Goal: Download file/media

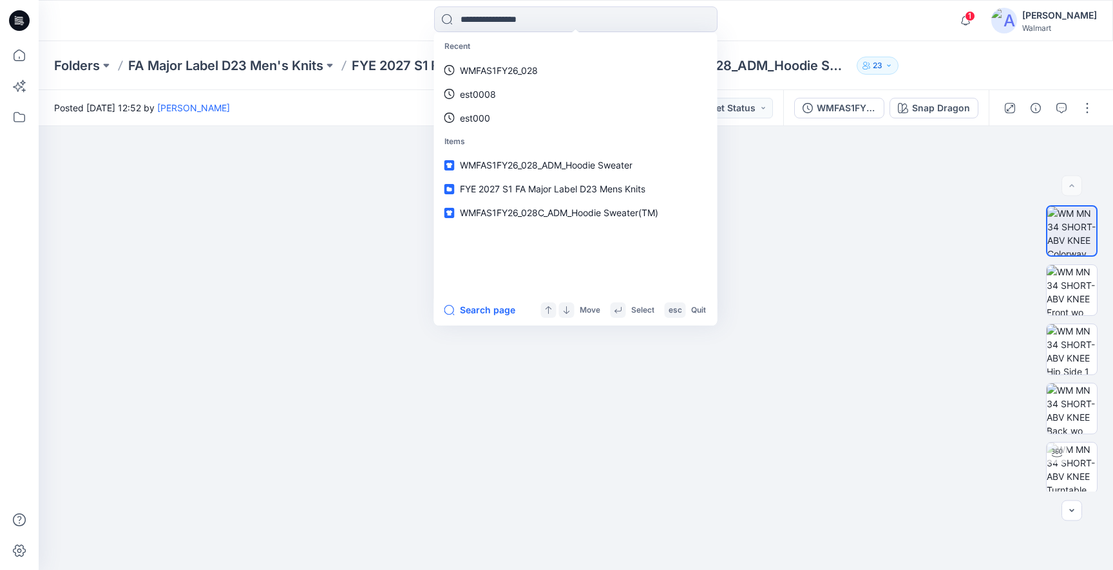
type input "**********"
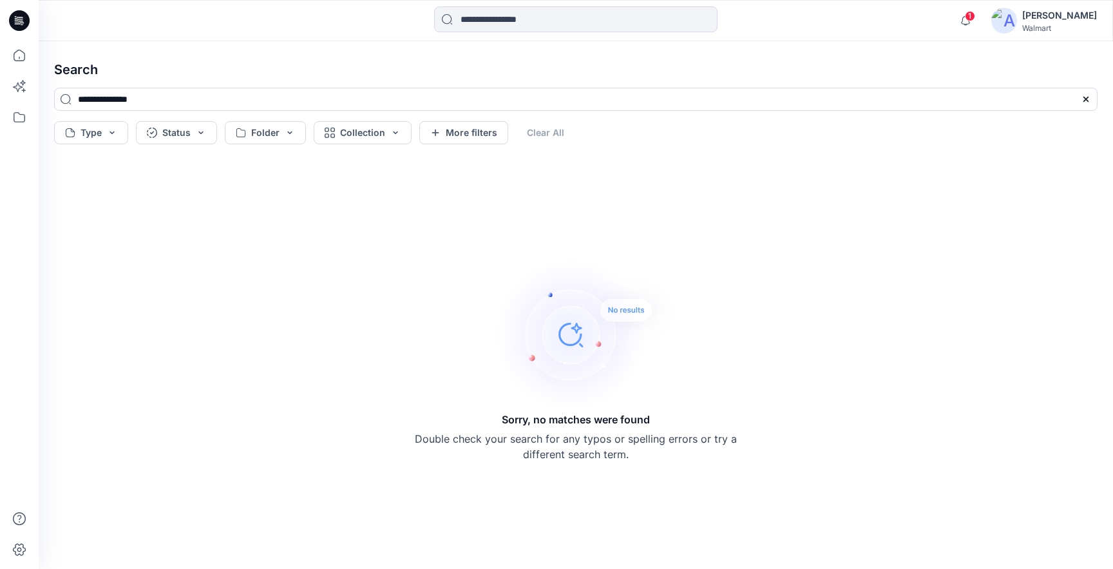
click at [17, 20] on icon at bounding box center [17, 20] width 4 height 1
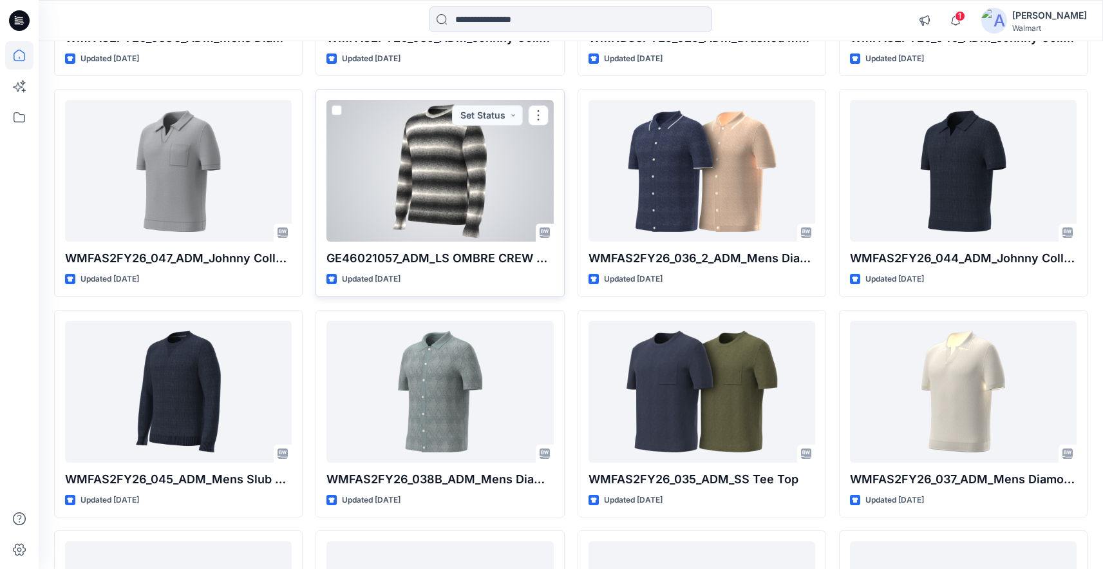
scroll to position [764, 0]
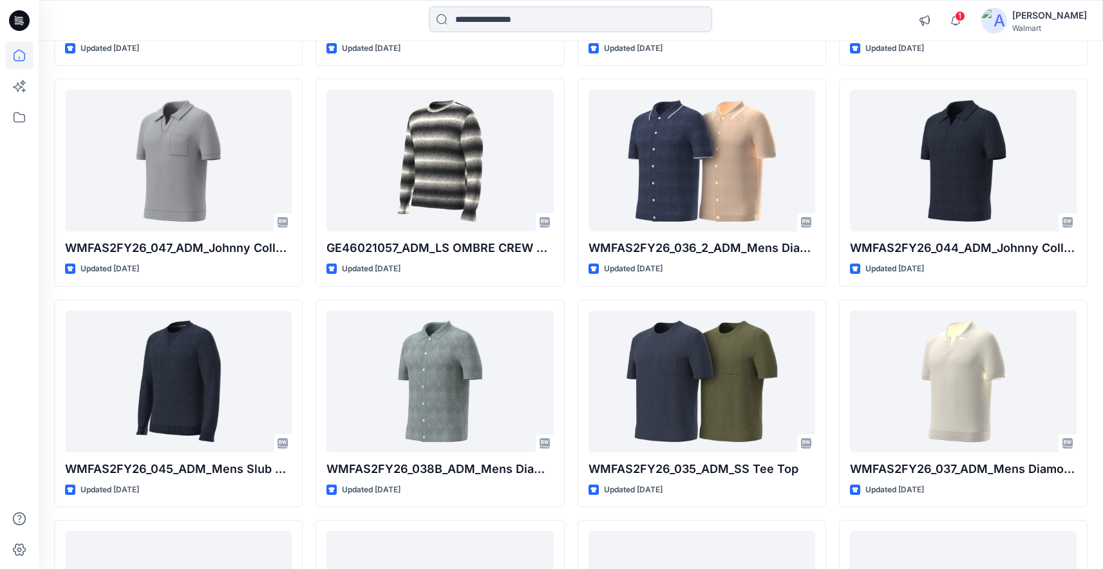
click at [513, 23] on input at bounding box center [570, 19] width 283 height 26
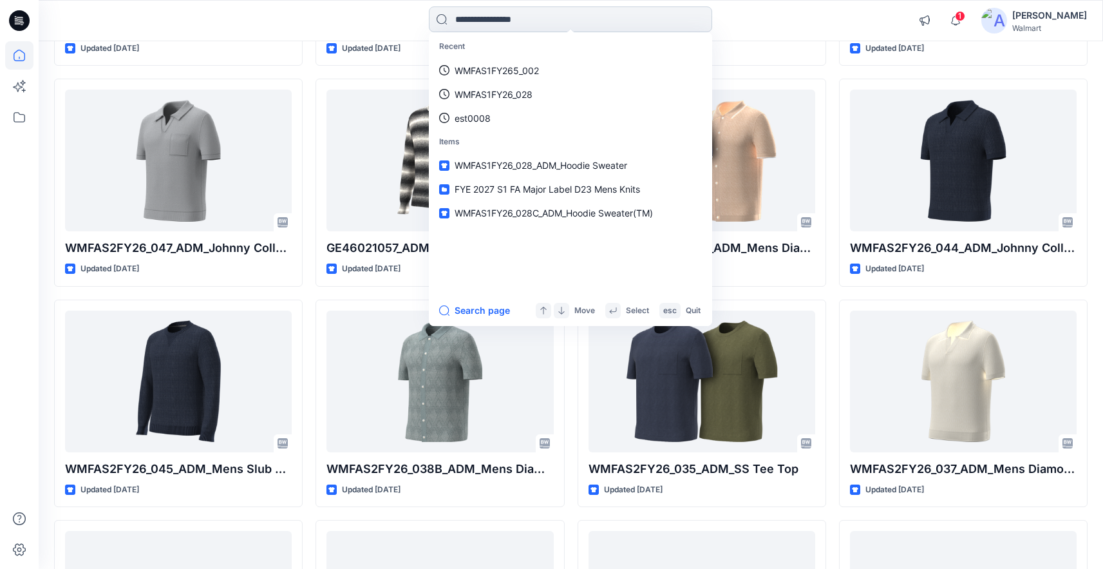
paste input "**********"
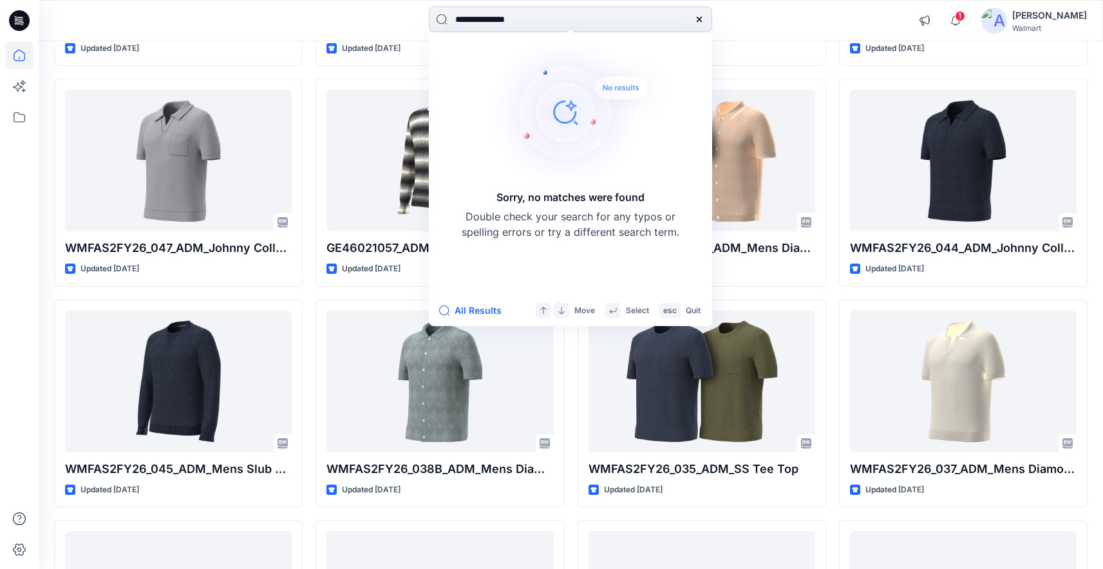
type input "**********"
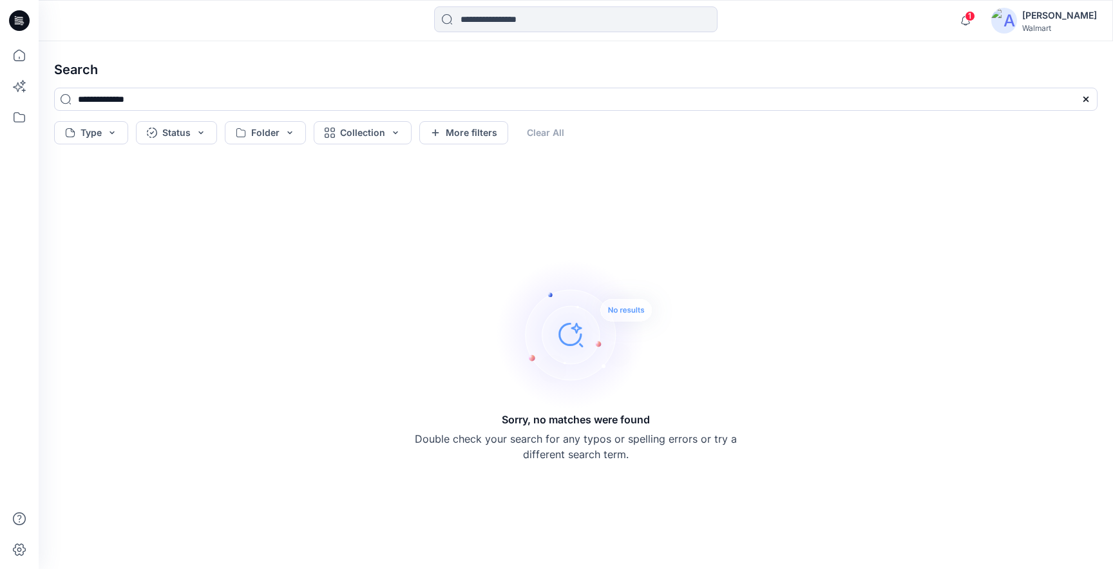
click at [8, 26] on div at bounding box center [19, 20] width 41 height 41
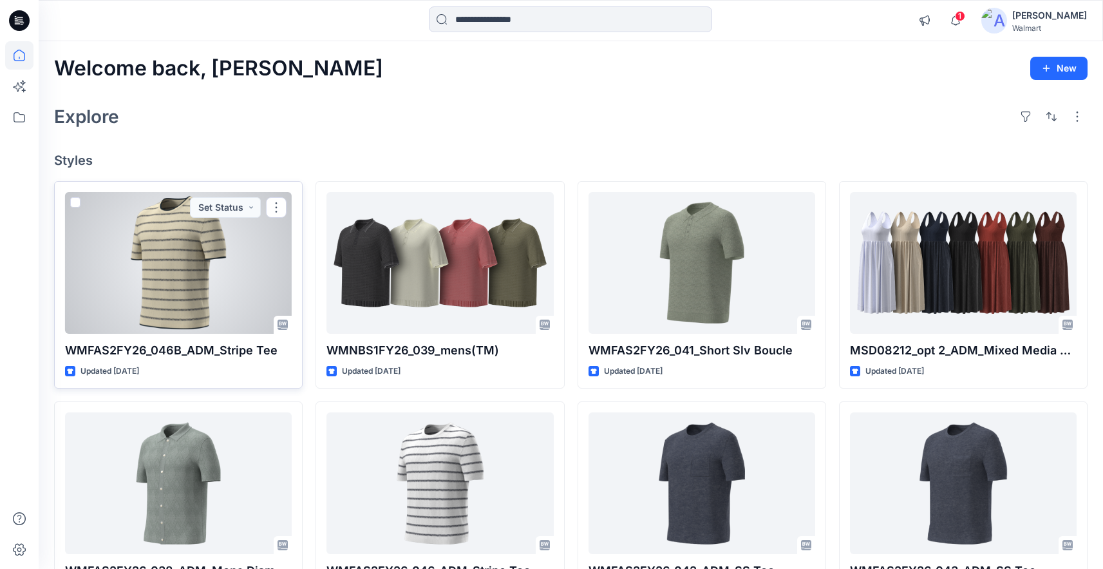
click at [193, 313] on div at bounding box center [178, 263] width 227 height 142
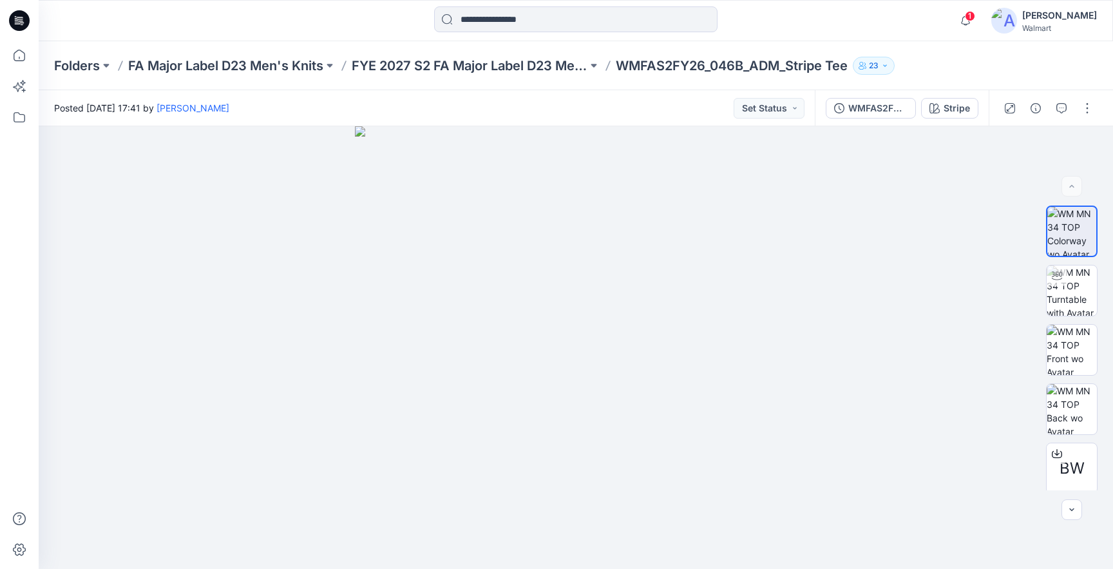
click at [10, 20] on icon at bounding box center [19, 20] width 21 height 21
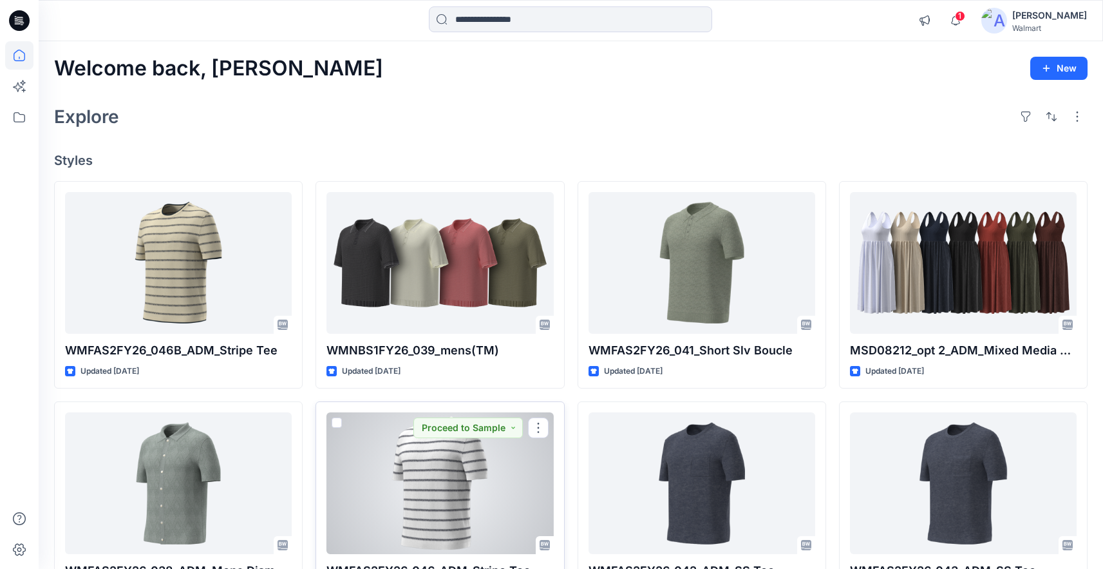
scroll to position [3, 0]
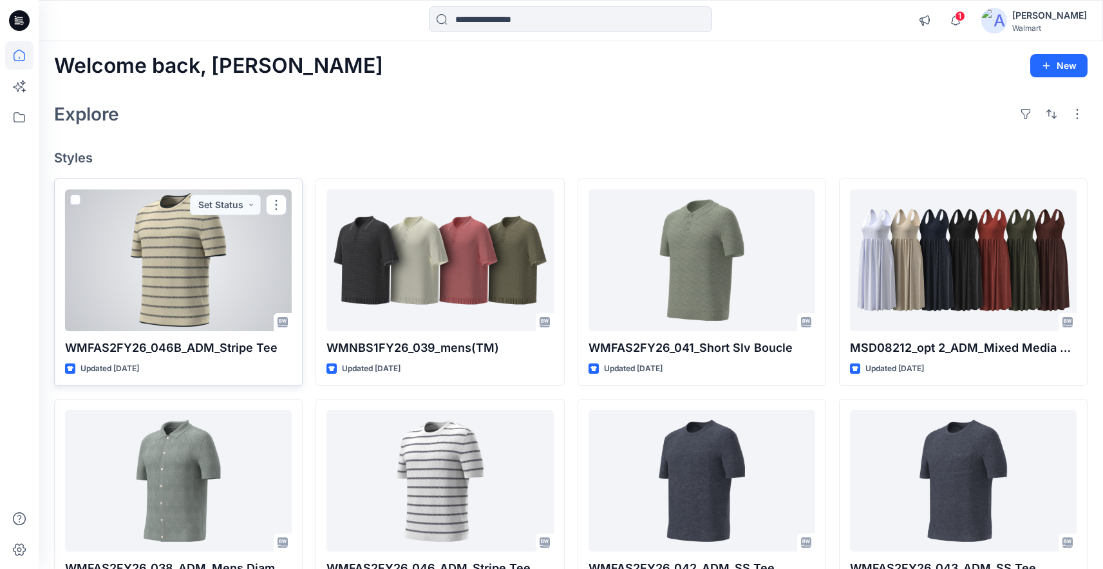
click at [195, 339] on p "WMFAS2FY26_046B_ADM_Stripe Tee" at bounding box center [178, 348] width 227 height 18
click at [178, 263] on div at bounding box center [178, 260] width 227 height 142
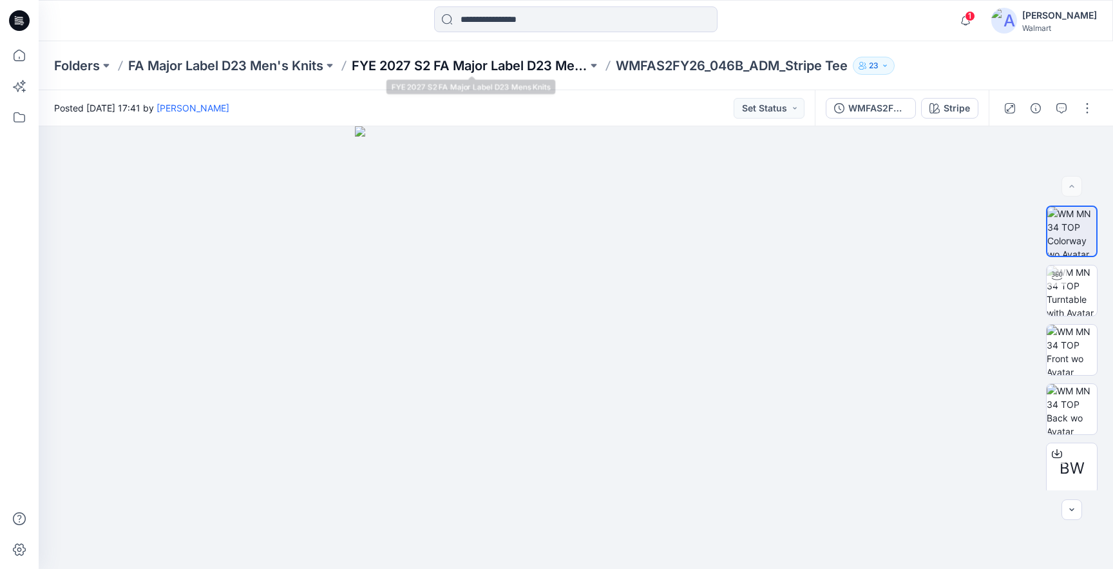
click at [424, 69] on p "FYE 2027 S2 FA Major Label D23 Mens Knits" at bounding box center [470, 66] width 236 height 18
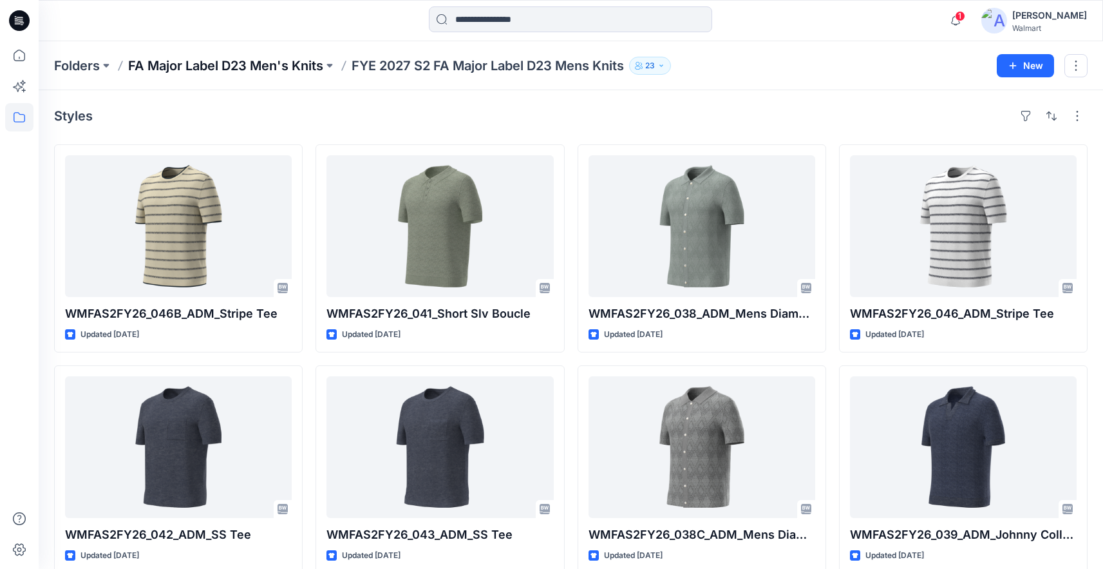
click at [303, 66] on p "FA Major Label D23 Men's Knits" at bounding box center [225, 66] width 195 height 18
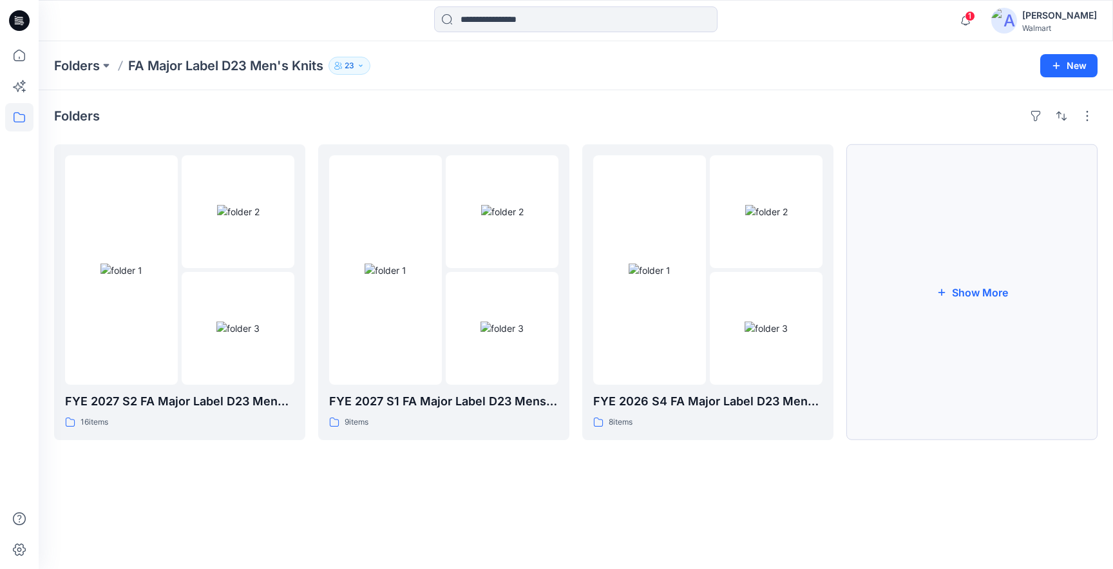
click at [929, 303] on button "Show More" at bounding box center [971, 292] width 251 height 296
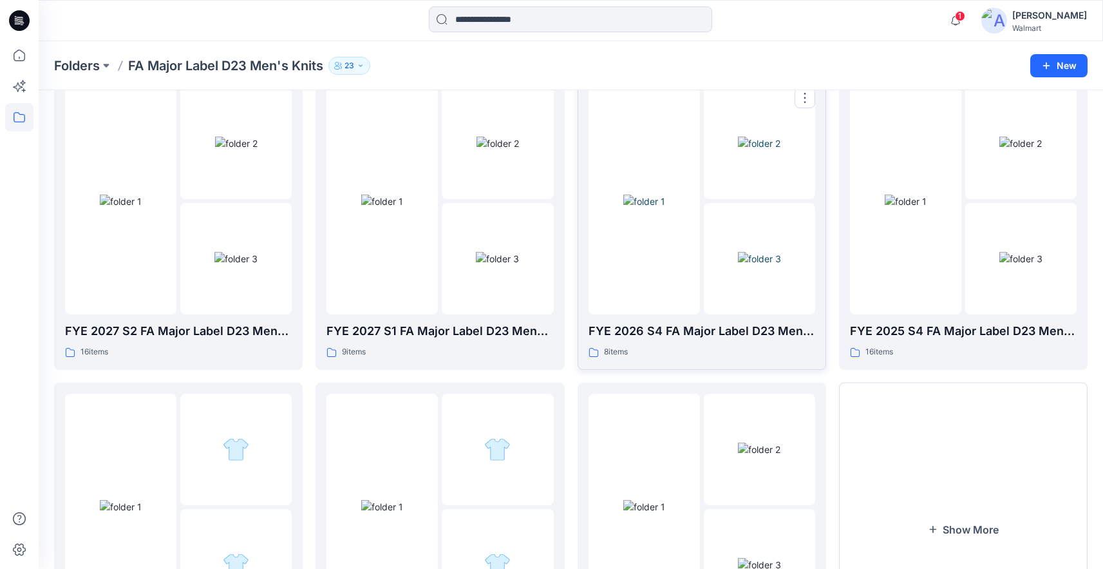
scroll to position [209, 0]
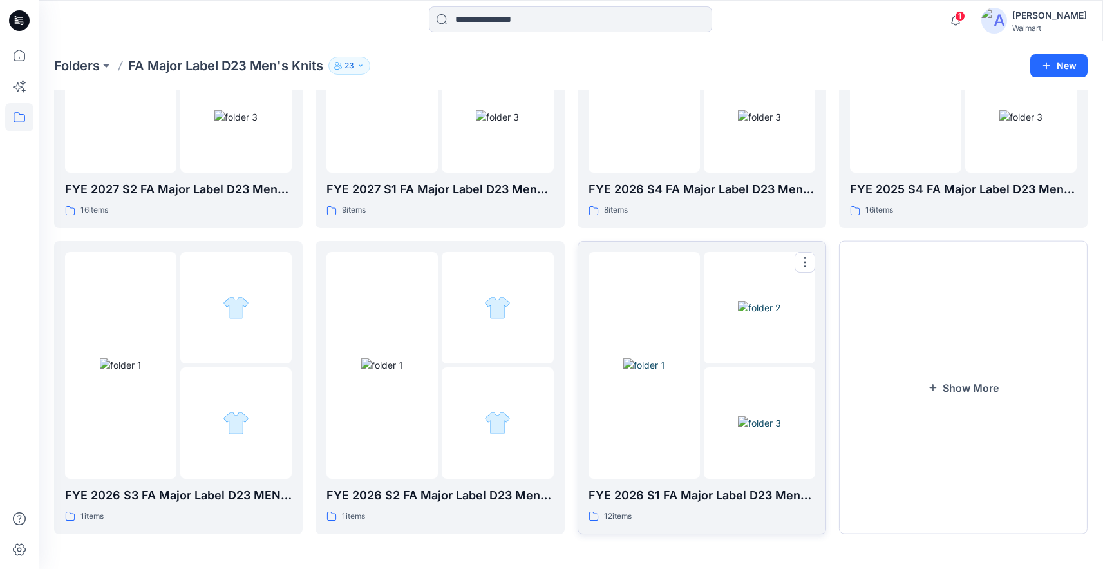
click at [739, 416] on img at bounding box center [759, 423] width 43 height 14
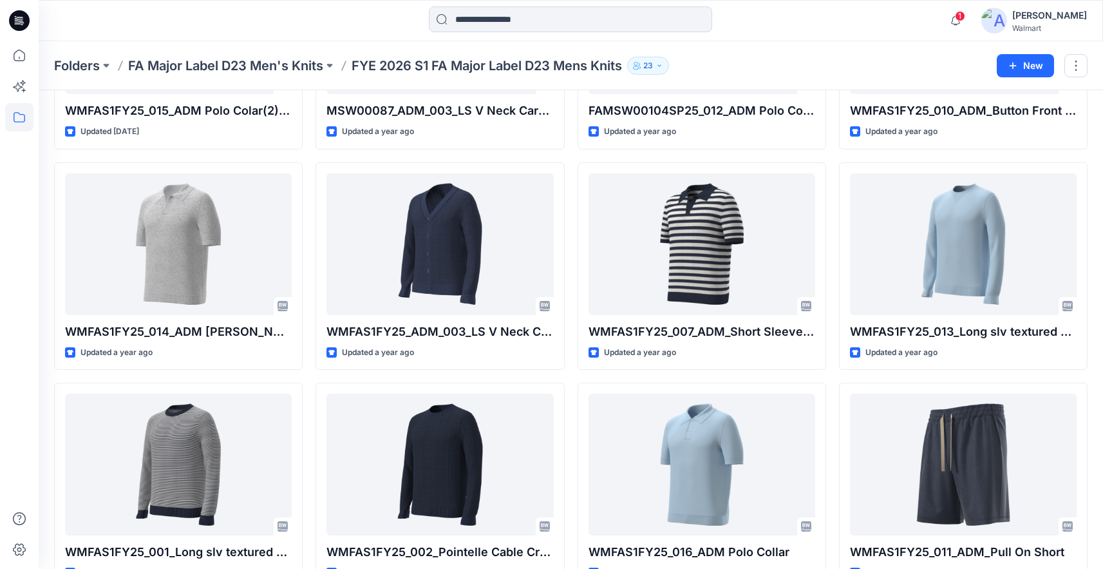
scroll to position [237, 0]
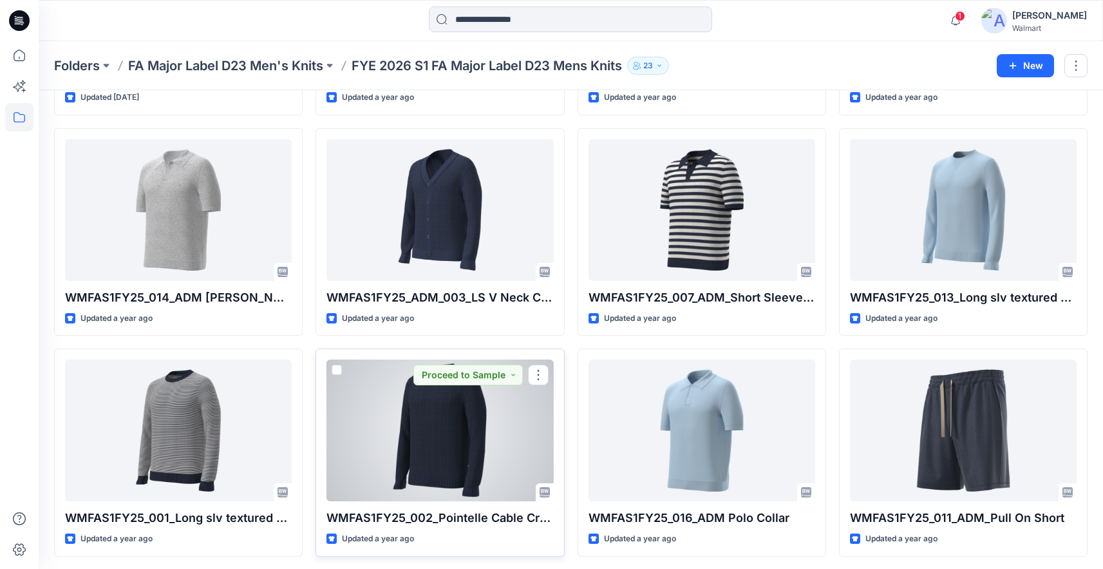
click at [444, 435] on div at bounding box center [439, 430] width 227 height 142
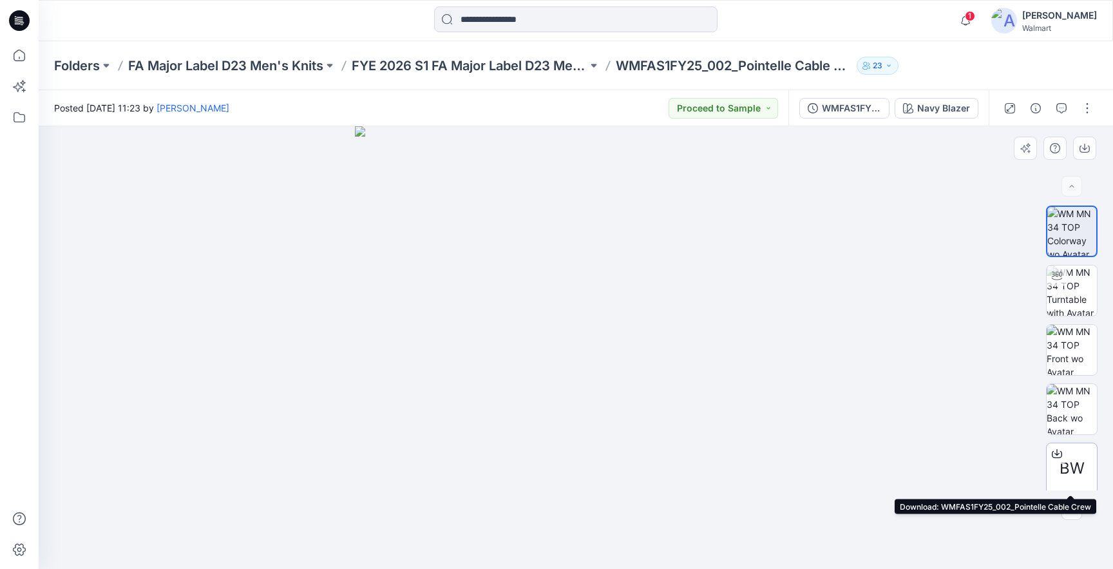
click at [1068, 455] on div "BW" at bounding box center [1072, 468] width 52 height 52
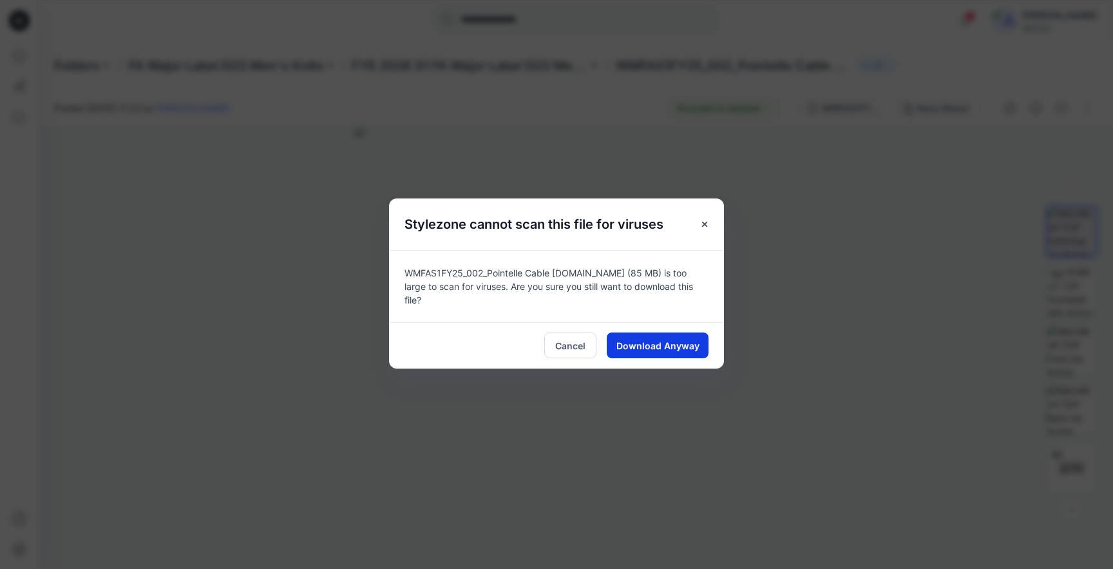
click at [701, 348] on button "Download Anyway" at bounding box center [658, 345] width 102 height 26
